Goal: Task Accomplishment & Management: Manage account settings

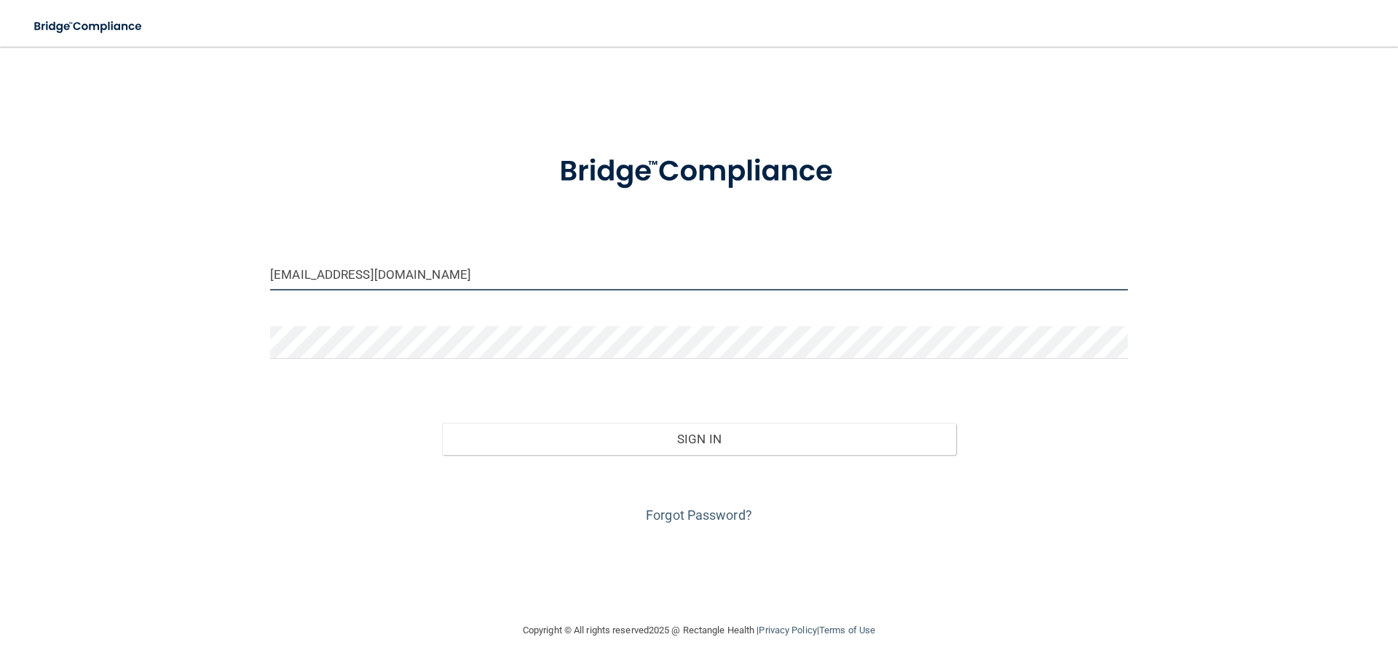
drag, startPoint x: 294, startPoint y: 275, endPoint x: 267, endPoint y: 289, distance: 30.9
click at [267, 289] on div "[EMAIL_ADDRESS][DOMAIN_NAME]" at bounding box center [699, 280] width 880 height 44
type input "[EMAIL_ADDRESS][DOMAIN_NAME]"
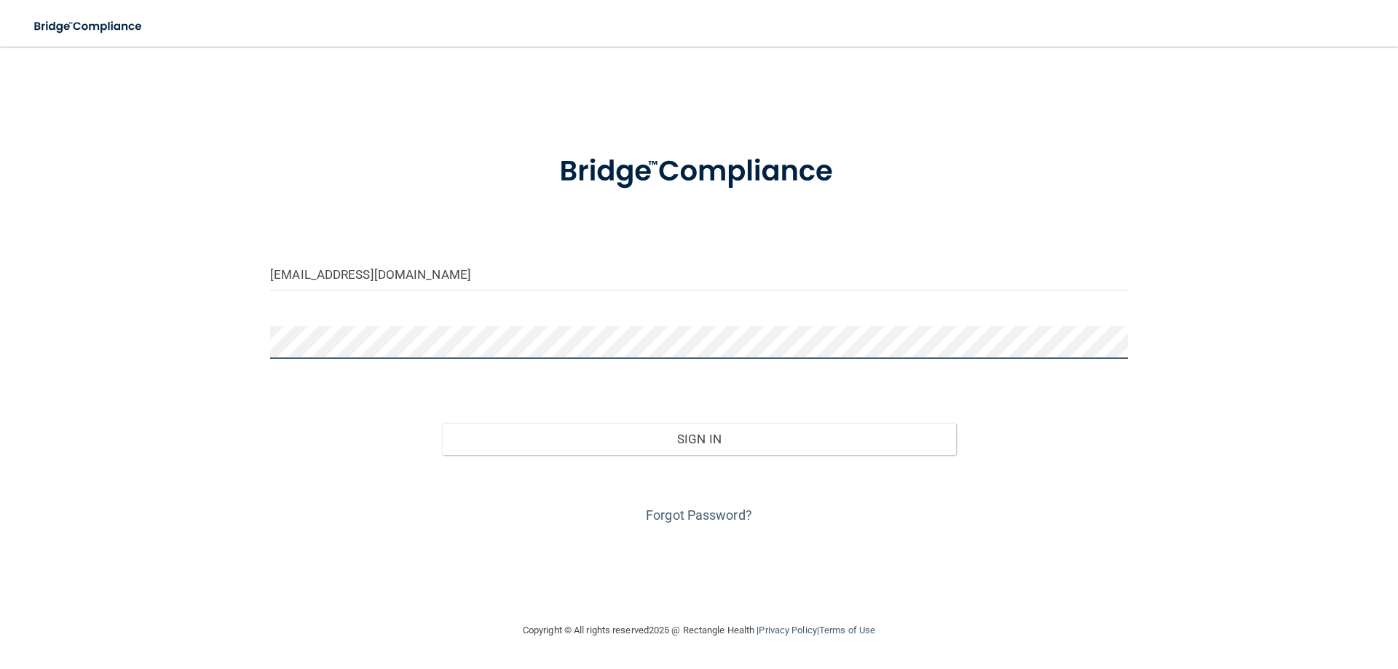
click at [229, 346] on div "[EMAIL_ADDRESS][DOMAIN_NAME] Invalid email/password. You don't have permission …" at bounding box center [699, 334] width 1340 height 546
click at [442, 423] on button "Sign In" at bounding box center [699, 439] width 515 height 32
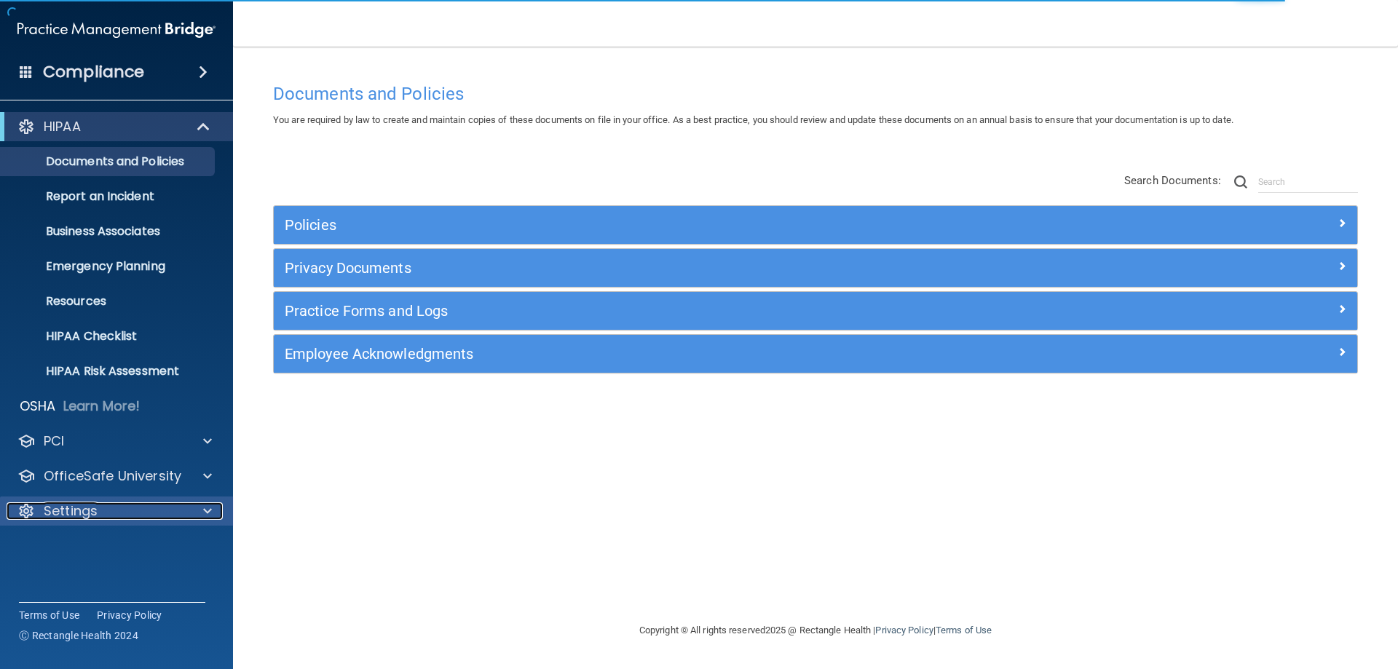
click at [122, 504] on div "Settings" at bounding box center [97, 511] width 181 height 17
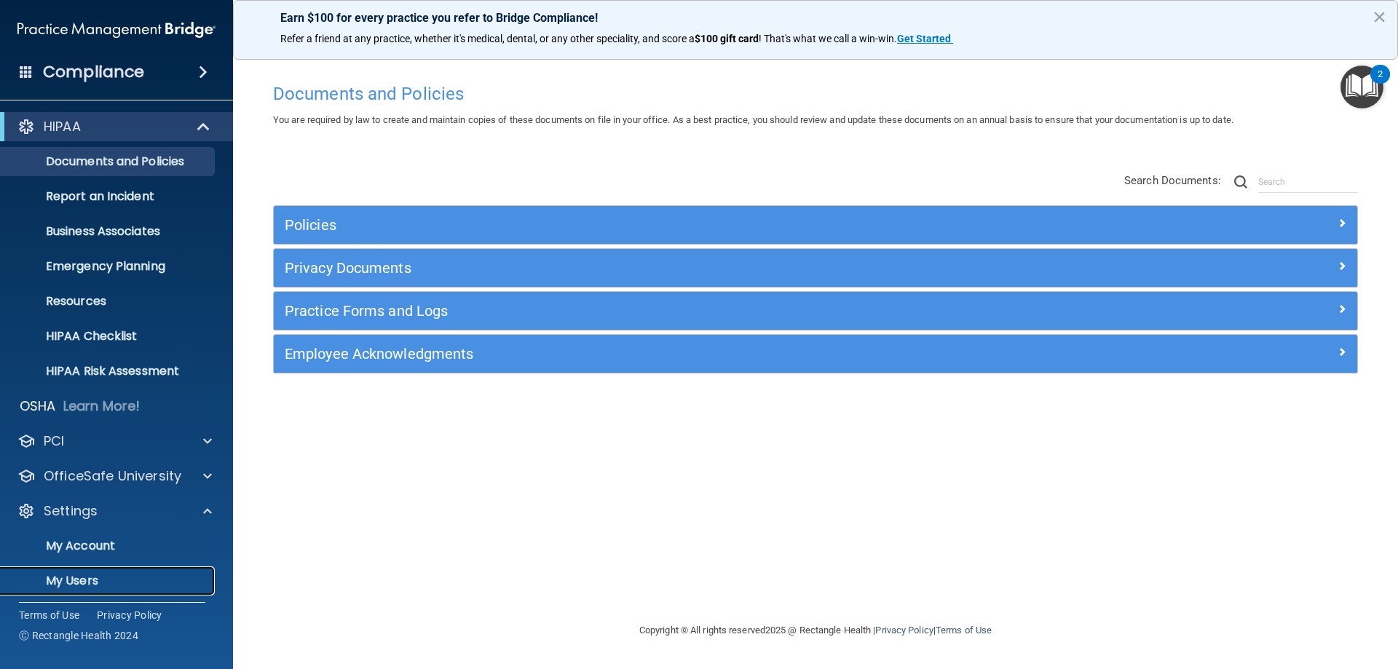
click at [117, 584] on p "My Users" at bounding box center [108, 581] width 199 height 15
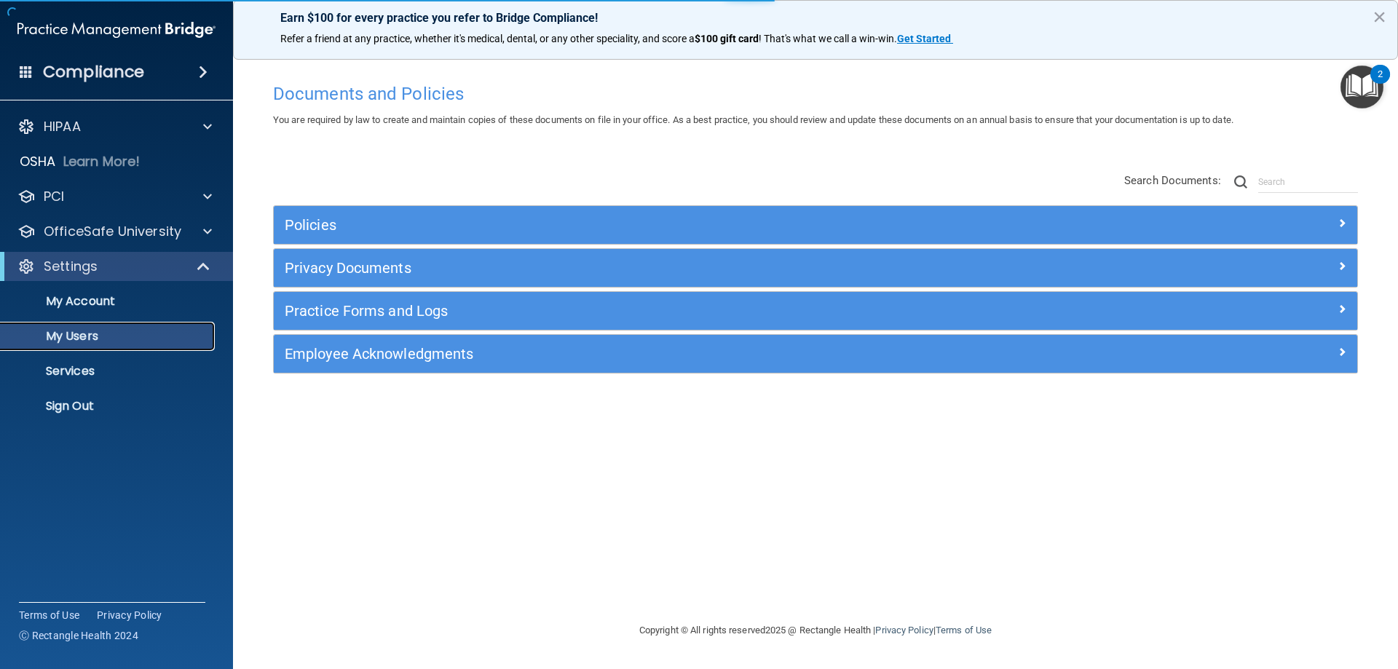
click at [79, 336] on p "My Users" at bounding box center [108, 336] width 199 height 15
select select "20"
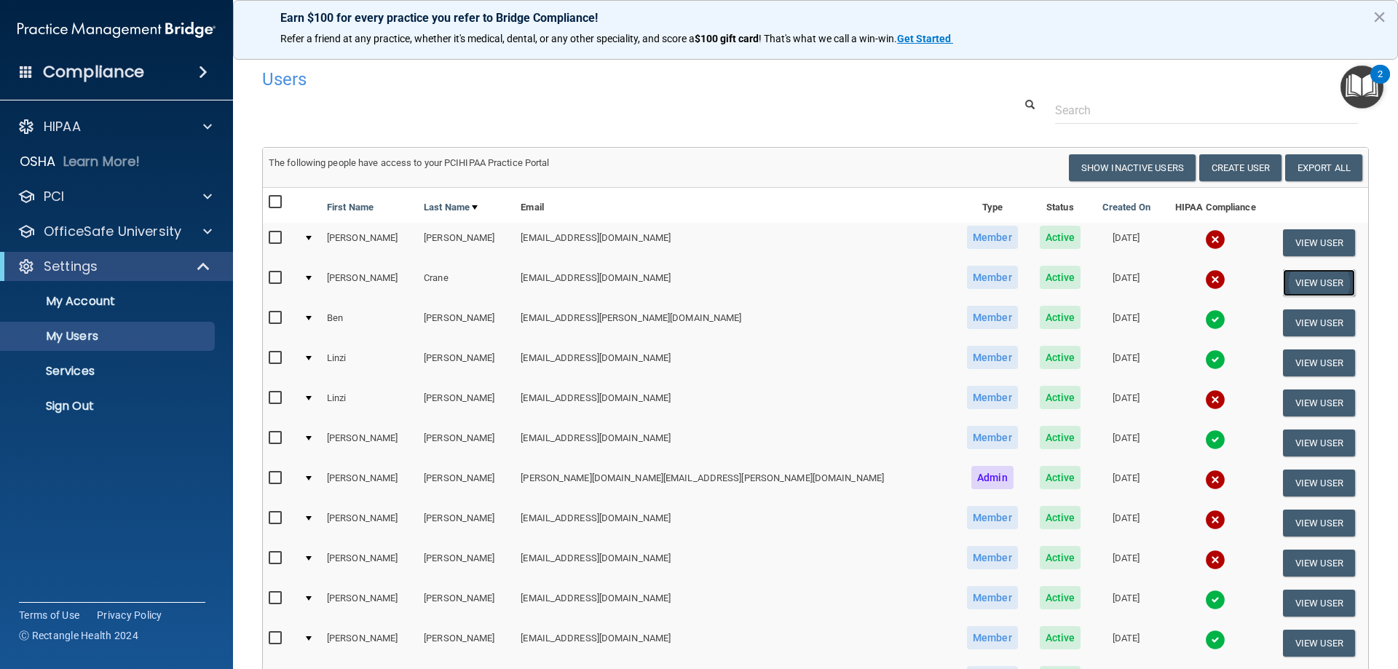
click at [1283, 278] on button "View User" at bounding box center [1319, 282] width 72 height 27
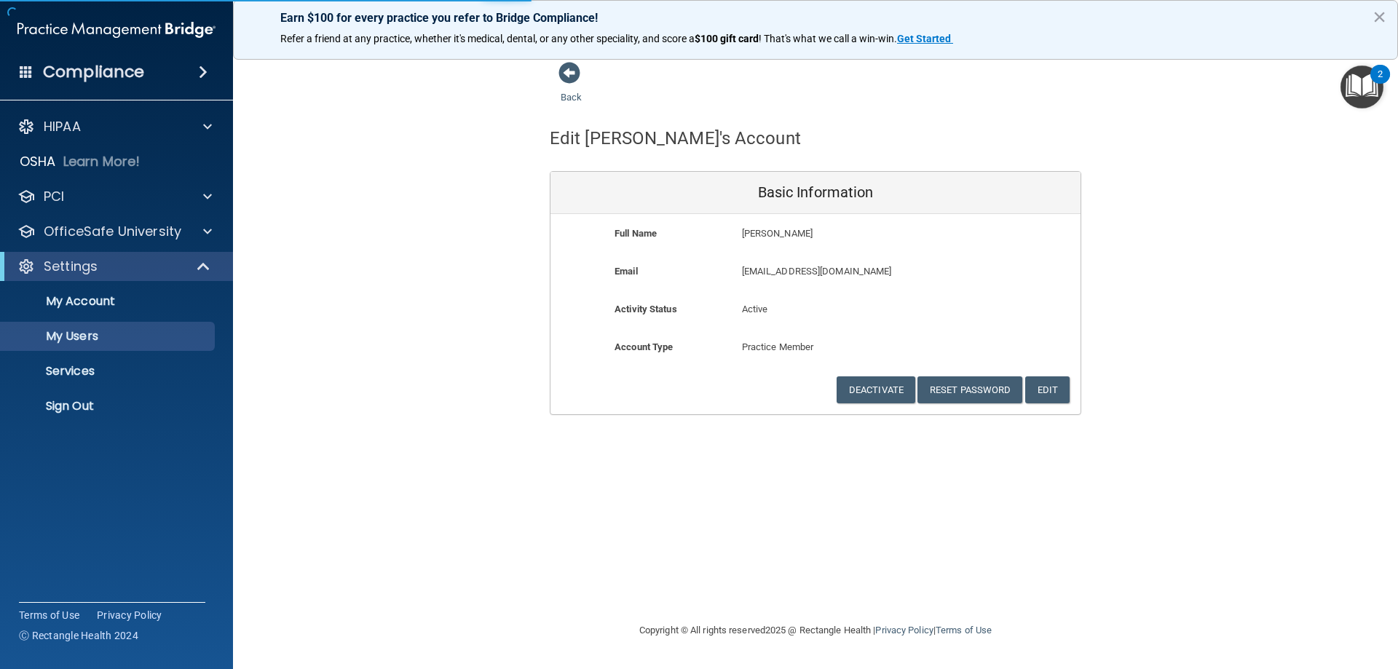
select select "20"
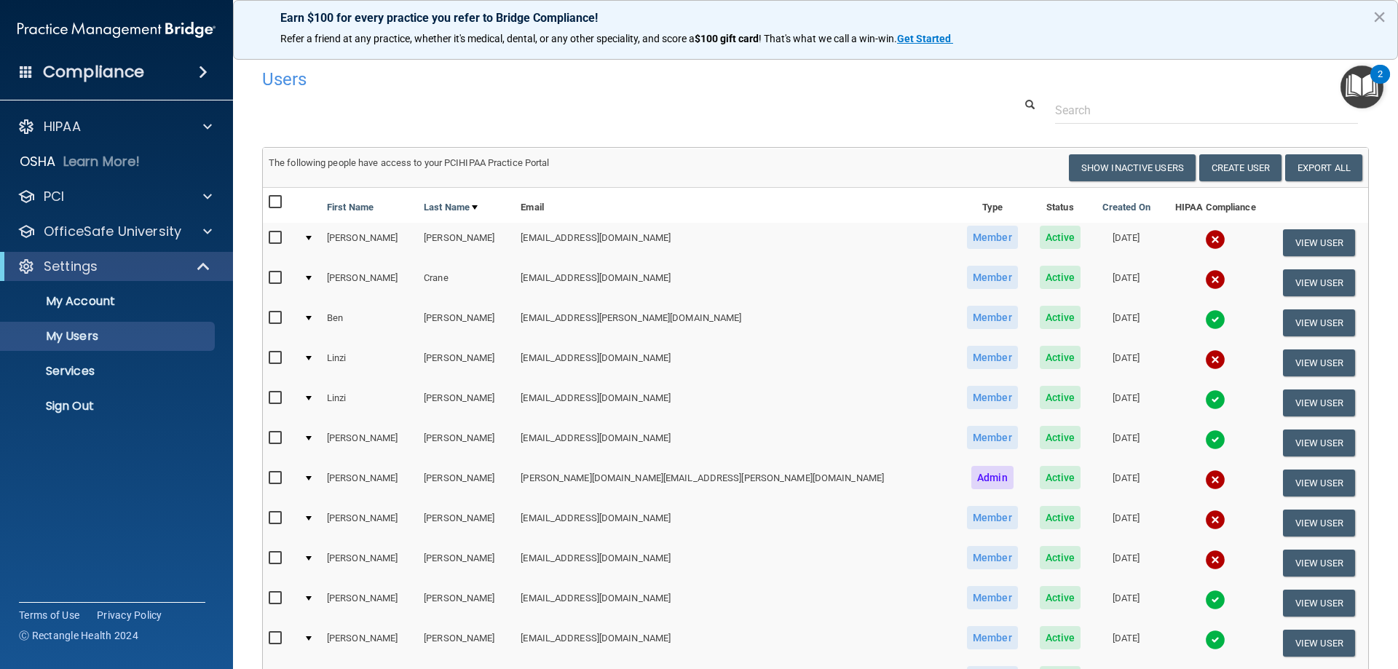
click at [273, 274] on input "checkbox" at bounding box center [277, 278] width 17 height 12
checkbox input "true"
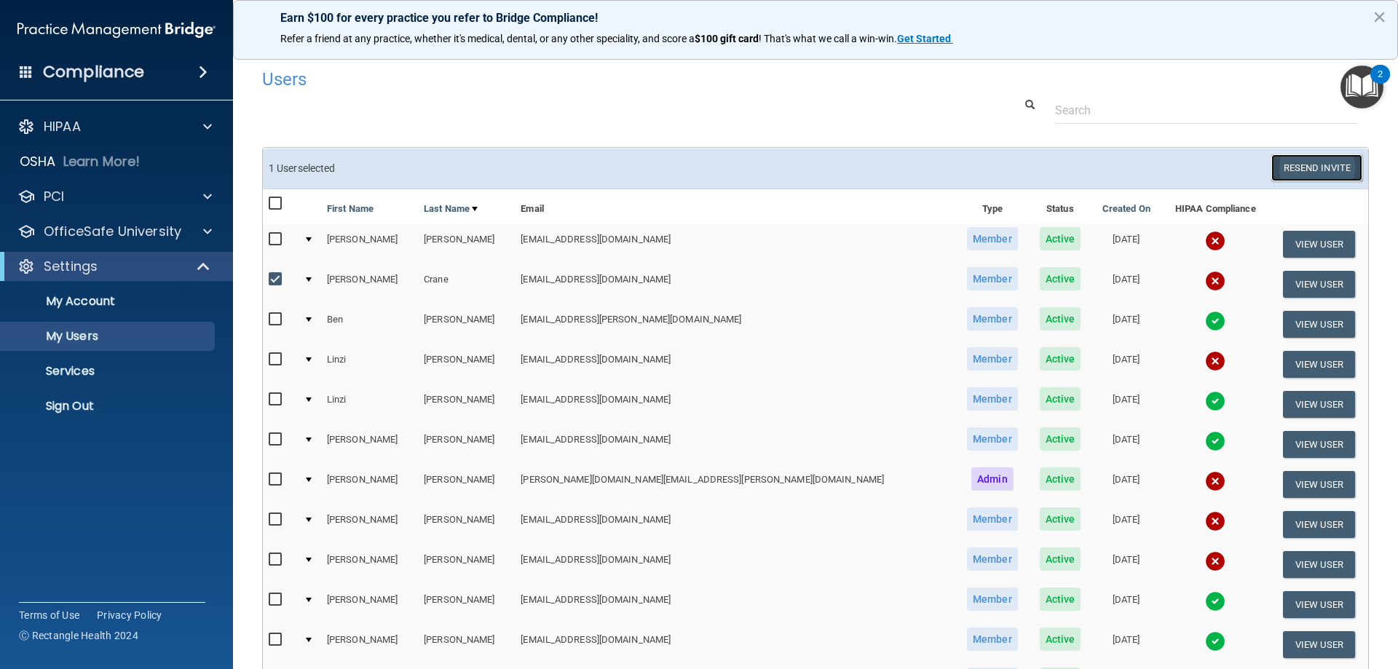
click at [1325, 173] on button "Resend Invite" at bounding box center [1317, 167] width 91 height 27
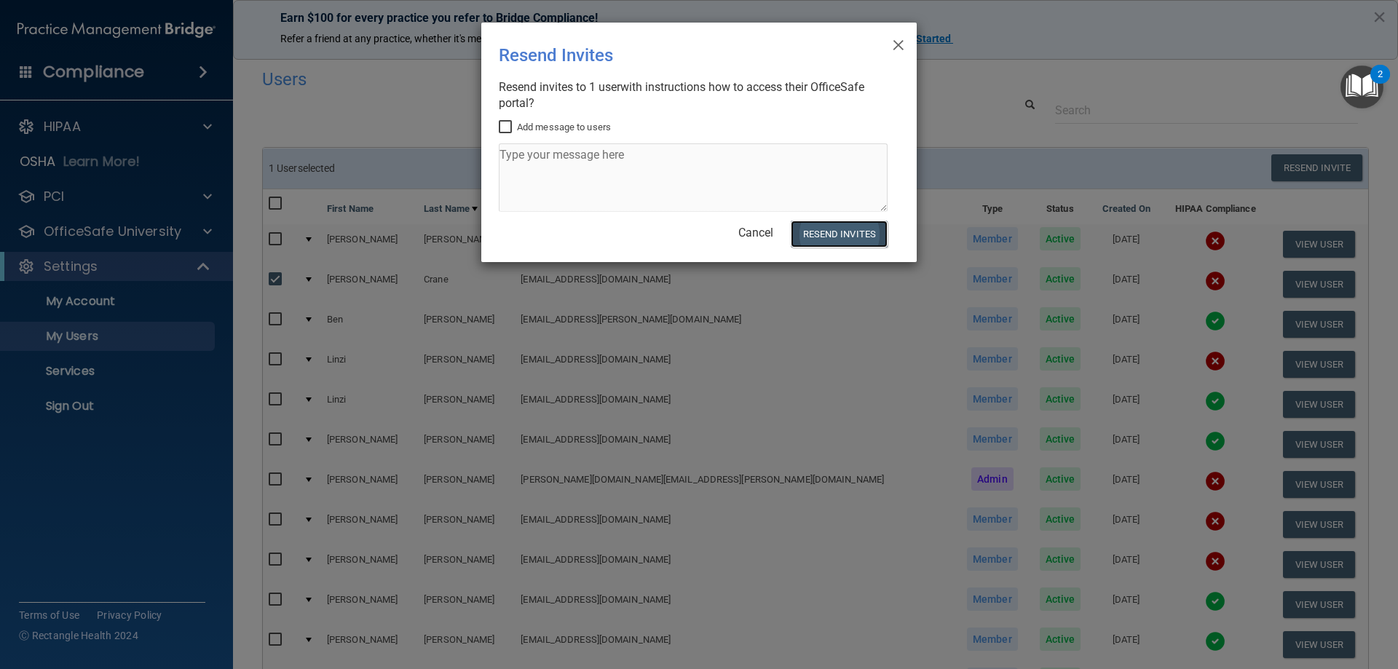
click at [872, 233] on button "Resend Invites" at bounding box center [839, 234] width 97 height 27
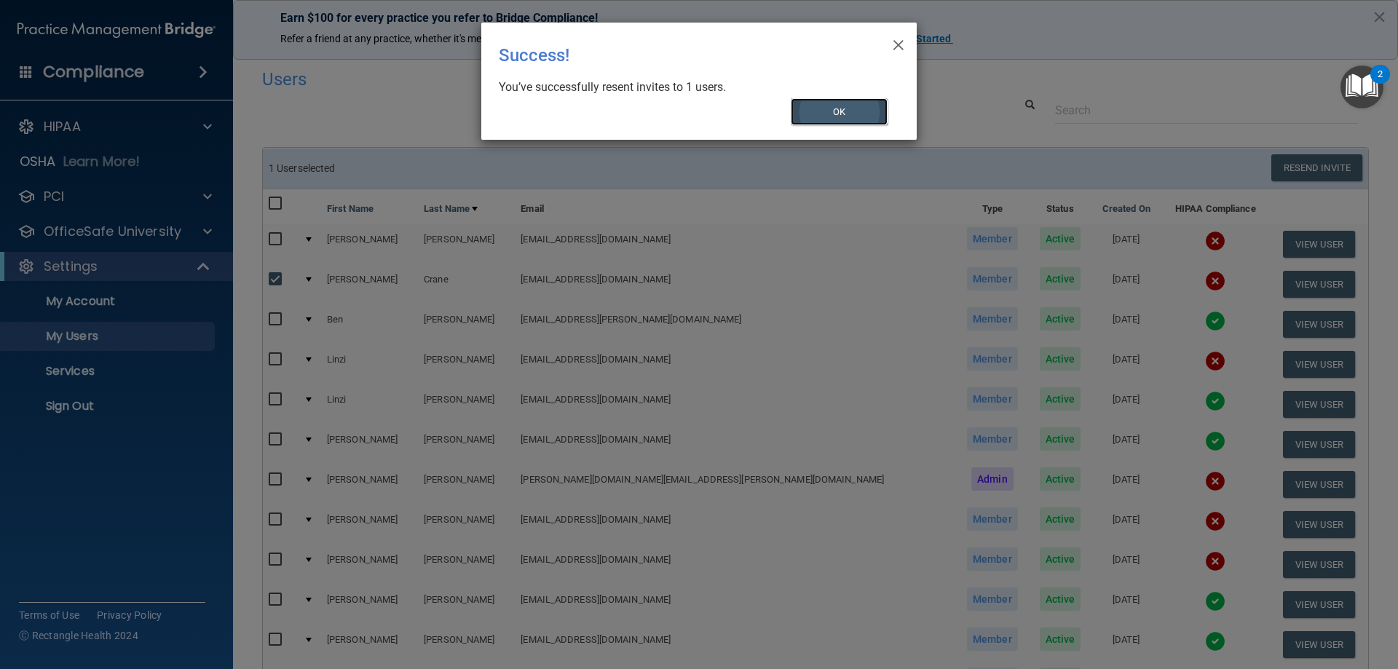
click at [828, 123] on button "OK" at bounding box center [840, 111] width 98 height 27
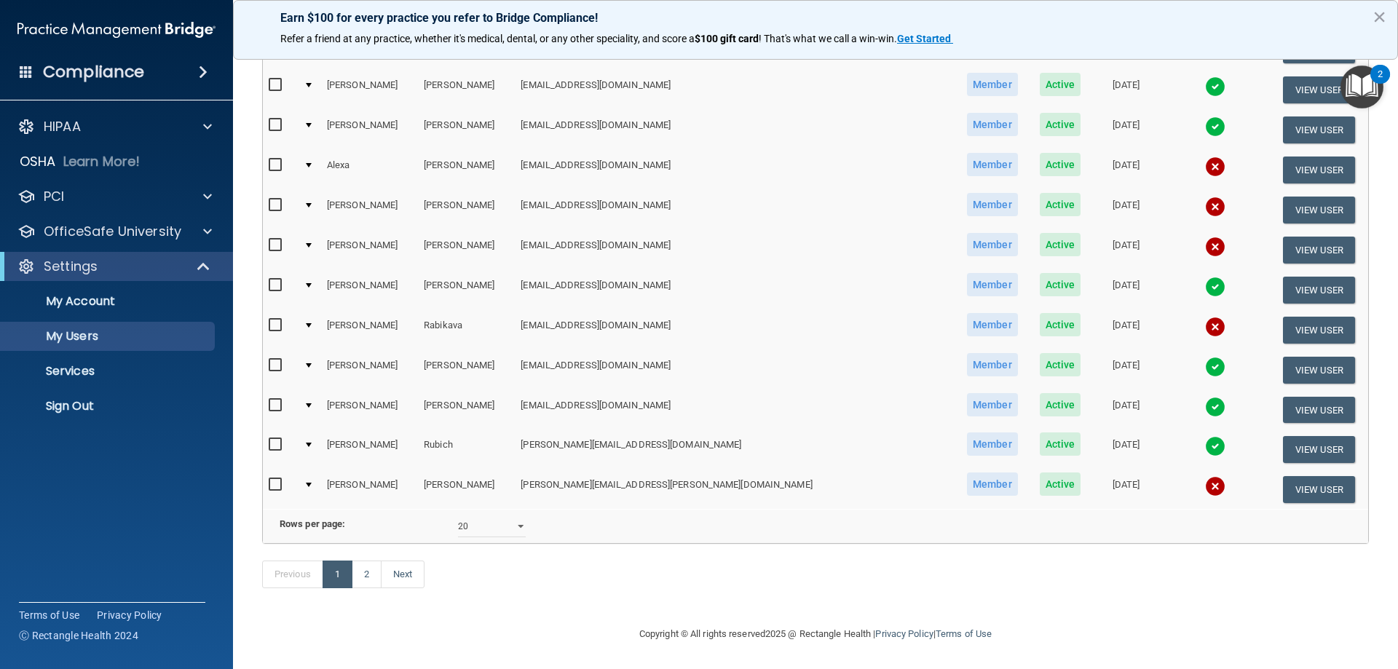
scroll to position [537, 0]
click at [482, 516] on select "10 20 30 40 all" at bounding box center [492, 527] width 68 height 22
click at [408, 572] on link "Next" at bounding box center [403, 575] width 44 height 28
select select "20"
